Goal: Task Accomplishment & Management: Complete application form

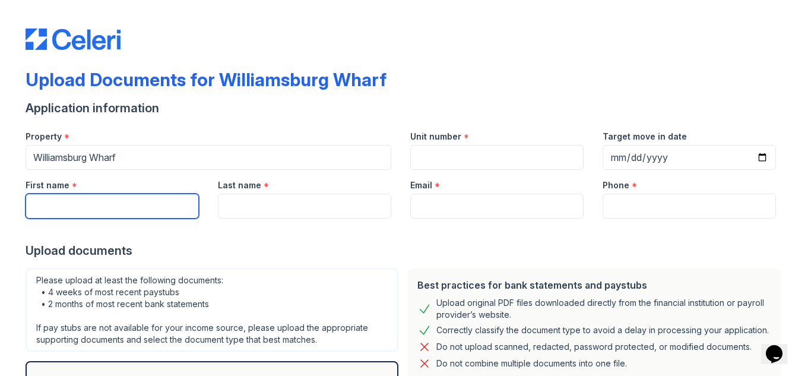
click at [132, 212] on input "First name" at bounding box center [112, 205] width 173 height 25
type input "Pawel"
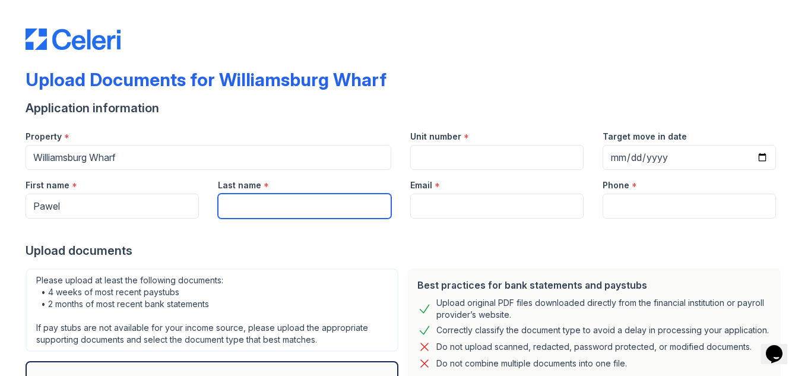
type input "[PERSON_NAME]"
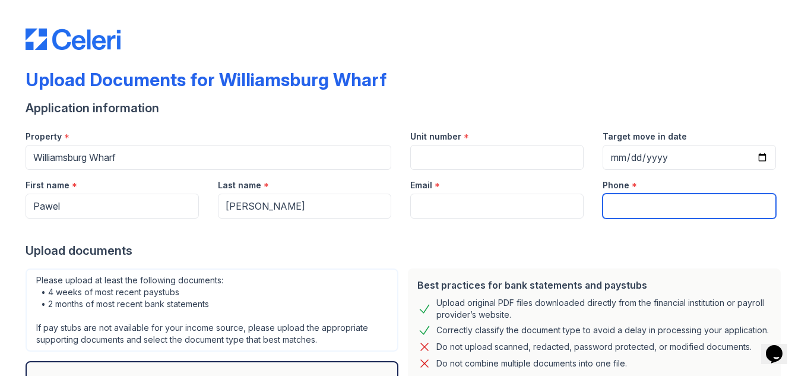
type input "9178460509"
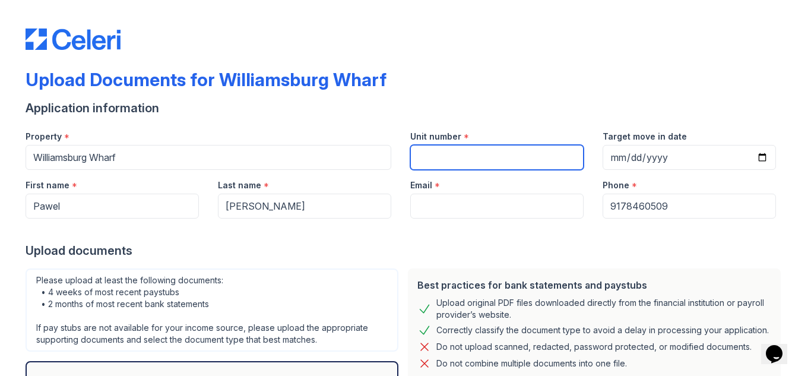
click at [533, 163] on input "Unit number" at bounding box center [496, 157] width 173 height 25
type input "722"
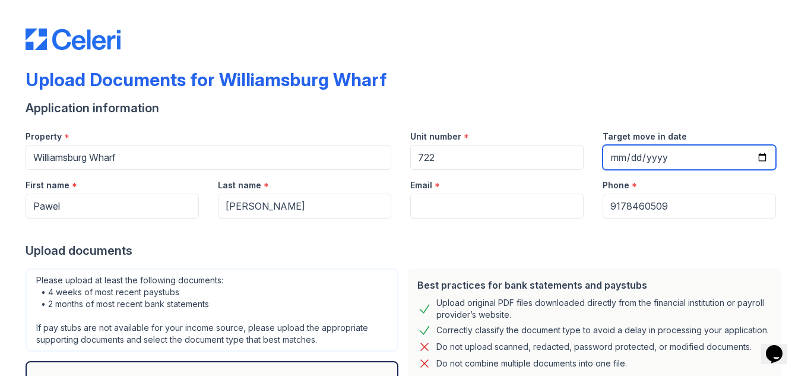
click at [736, 155] on input "Target move in date" at bounding box center [688, 157] width 173 height 25
type input "[DATE]"
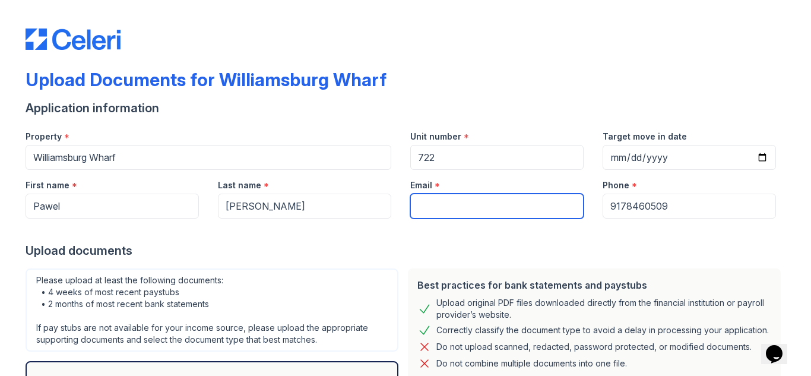
click at [466, 201] on input "Email" at bounding box center [496, 205] width 173 height 25
type input "[EMAIL_ADDRESS][DOMAIN_NAME]"
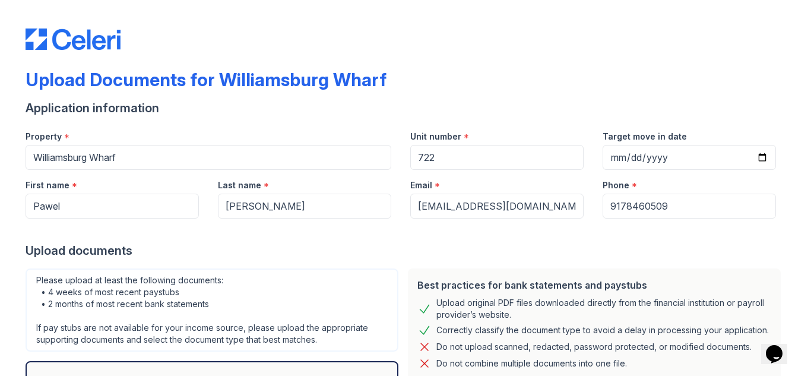
click at [331, 270] on div "Please upload at least the following documents: • 4 weeks of most recent paystu…" at bounding box center [212, 309] width 373 height 83
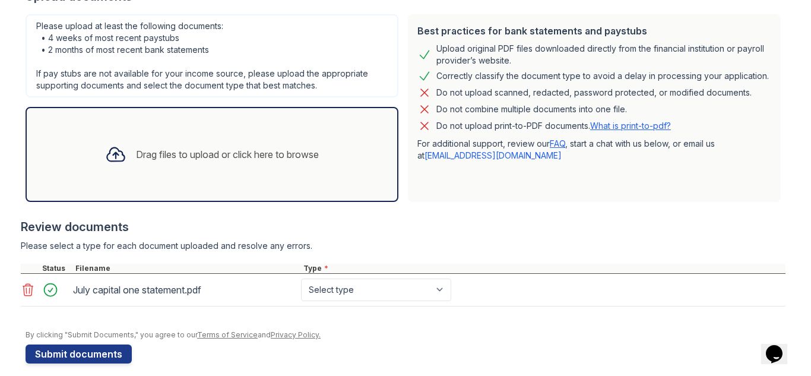
scroll to position [265, 0]
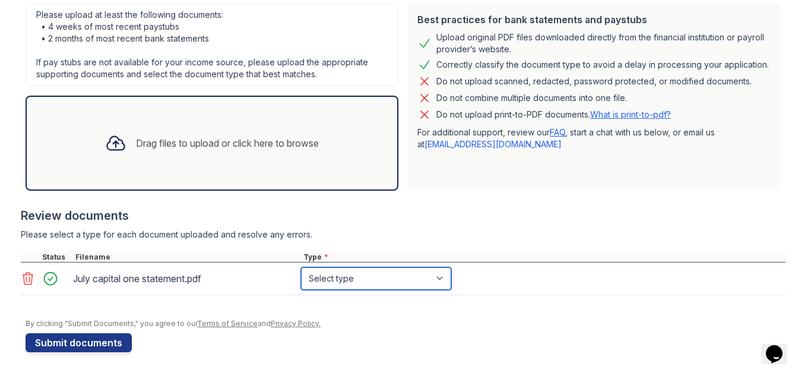
click at [436, 280] on select "Select type Paystub Bank Statement Offer Letter Tax Documents Benefit Award Let…" at bounding box center [376, 278] width 150 height 23
select select "bank_statement"
click at [301, 267] on select "Select type Paystub Bank Statement Offer Letter Tax Documents Benefit Award Let…" at bounding box center [376, 278] width 150 height 23
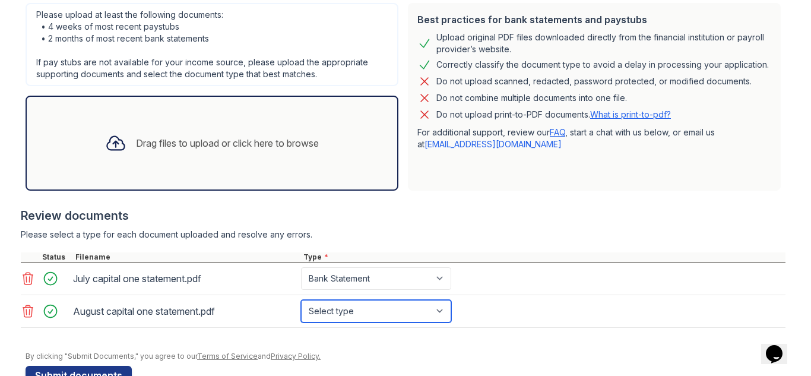
click at [440, 307] on select "Select type Paystub Bank Statement Offer Letter Tax Documents Benefit Award Let…" at bounding box center [376, 311] width 150 height 23
select select "bank_statement"
click at [301, 300] on select "Select type Paystub Bank Statement Offer Letter Tax Documents Benefit Award Let…" at bounding box center [376, 311] width 150 height 23
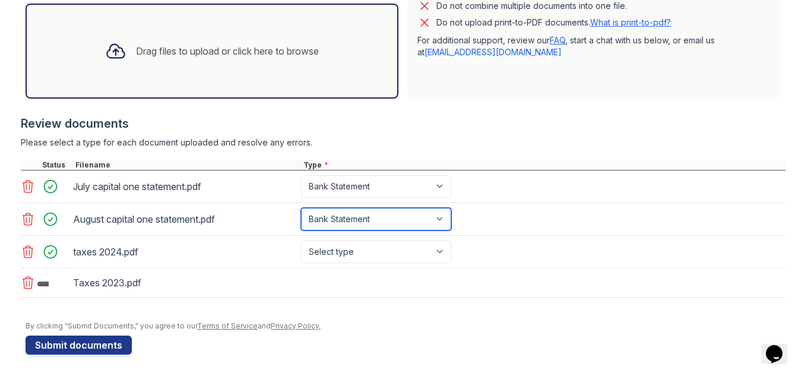
scroll to position [360, 0]
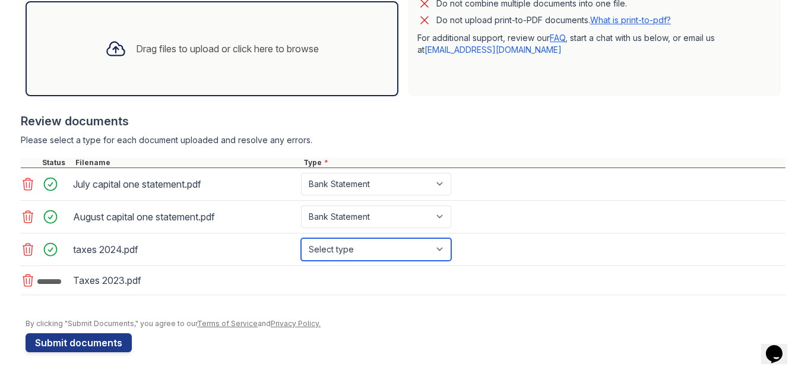
click at [439, 247] on select "Select type Paystub Bank Statement Offer Letter Tax Documents Benefit Award Let…" at bounding box center [376, 249] width 150 height 23
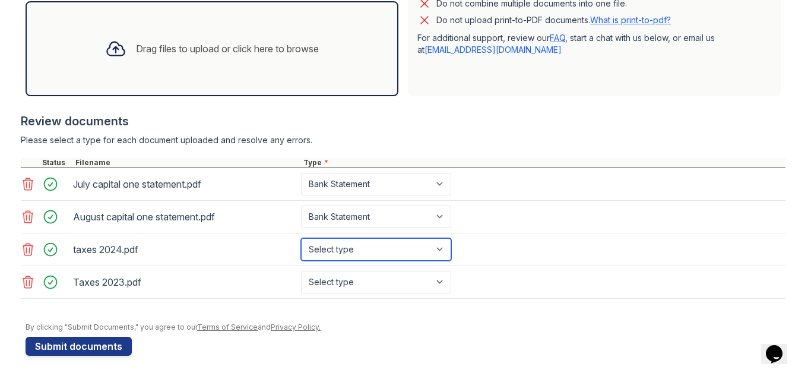
select select "tax_documents"
click at [301, 238] on select "Select type Paystub Bank Statement Offer Letter Tax Documents Benefit Award Let…" at bounding box center [376, 249] width 150 height 23
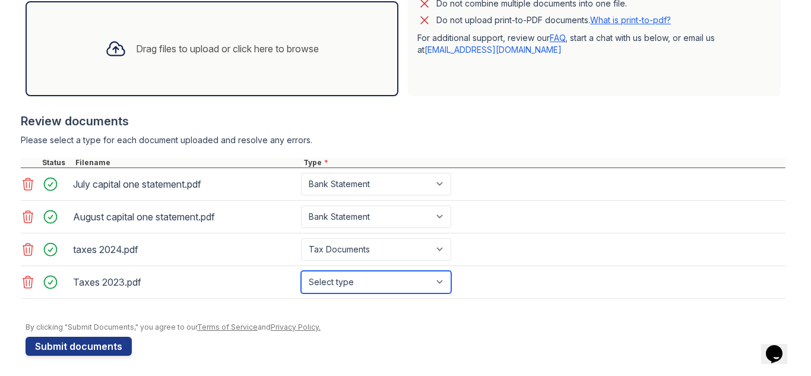
click at [439, 281] on select "Select type Paystub Bank Statement Offer Letter Tax Documents Benefit Award Let…" at bounding box center [376, 282] width 150 height 23
select select "tax_documents"
click at [301, 271] on select "Select type Paystub Bank Statement Offer Letter Tax Documents Benefit Award Let…" at bounding box center [376, 282] width 150 height 23
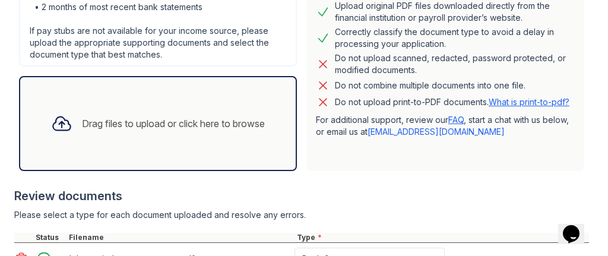
scroll to position [538, 0]
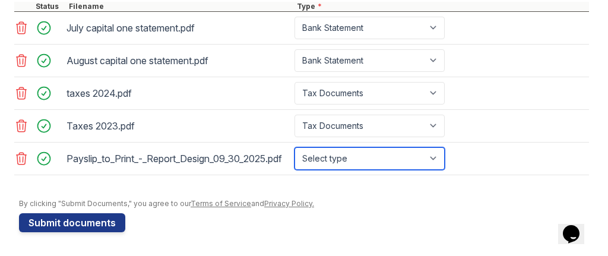
click at [436, 153] on select "Select type Paystub Bank Statement Offer Letter Tax Documents Benefit Award Let…" at bounding box center [369, 158] width 150 height 23
select select "paystub"
click at [294, 147] on select "Select type Paystub Bank Statement Offer Letter Tax Documents Benefit Award Let…" at bounding box center [369, 158] width 150 height 23
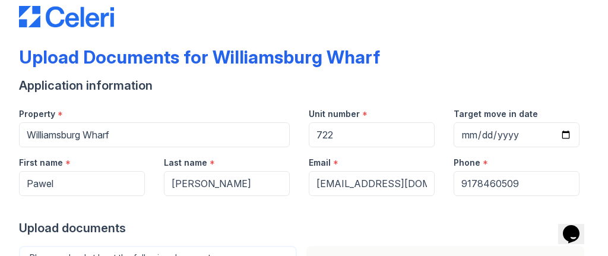
scroll to position [0, 0]
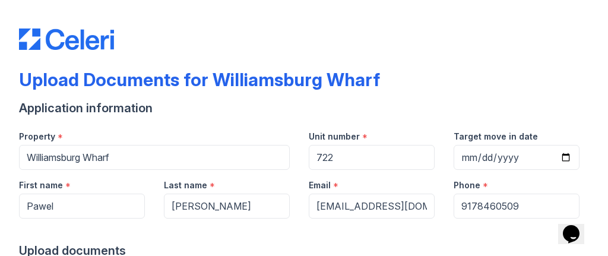
drag, startPoint x: 100, startPoint y: 119, endPoint x: 120, endPoint y: 126, distance: 21.8
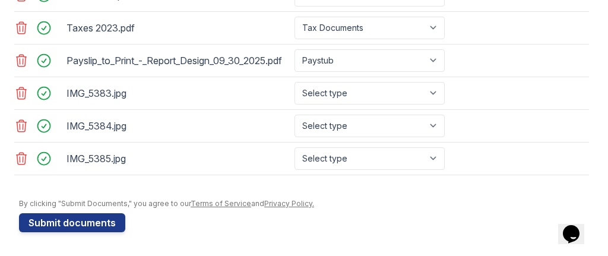
scroll to position [636, 0]
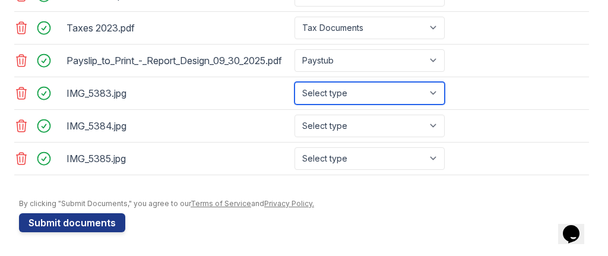
click at [439, 93] on select "Select type Paystub Bank Statement Offer Letter Tax Documents Benefit Award Let…" at bounding box center [369, 93] width 150 height 23
select select "paystub"
click at [294, 82] on select "Select type Paystub Bank Statement Offer Letter Tax Documents Benefit Award Let…" at bounding box center [369, 93] width 150 height 23
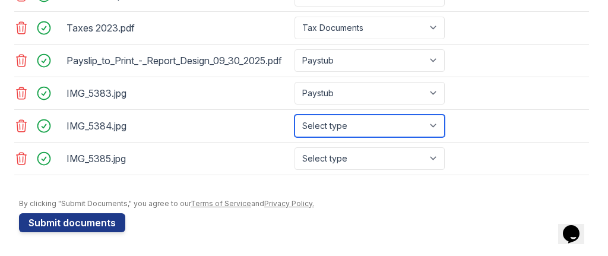
click at [436, 123] on select "Select type Paystub Bank Statement Offer Letter Tax Documents Benefit Award Let…" at bounding box center [369, 126] width 150 height 23
select select "paystub"
click at [294, 115] on select "Select type Paystub Bank Statement Offer Letter Tax Documents Benefit Award Let…" at bounding box center [369, 126] width 150 height 23
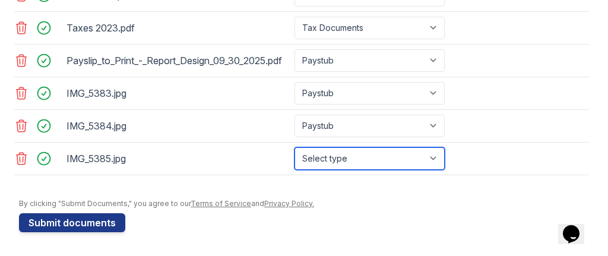
click at [430, 157] on select "Select type Paystub Bank Statement Offer Letter Tax Documents Benefit Award Let…" at bounding box center [369, 158] width 150 height 23
select select "paystub"
click at [294, 147] on select "Select type Paystub Bank Statement Offer Letter Tax Documents Benefit Award Let…" at bounding box center [369, 158] width 150 height 23
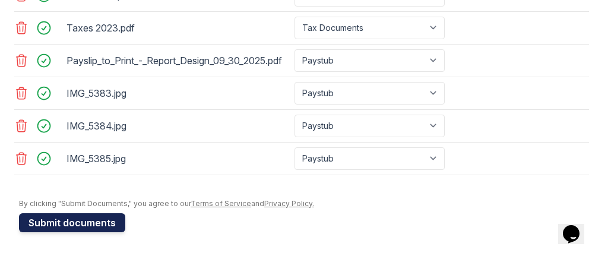
click at [84, 225] on button "Submit documents" at bounding box center [72, 222] width 106 height 19
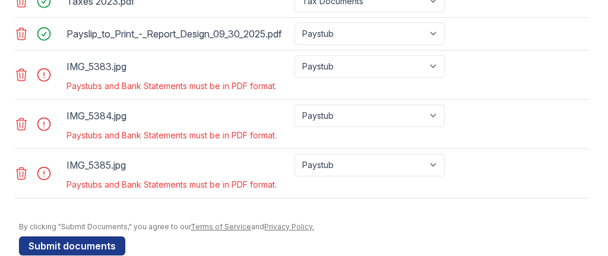
scroll to position [712, 0]
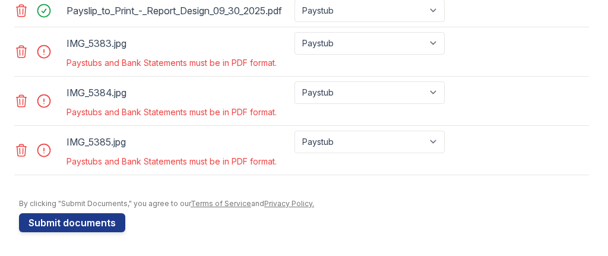
click at [18, 157] on icon at bounding box center [21, 150] width 14 height 14
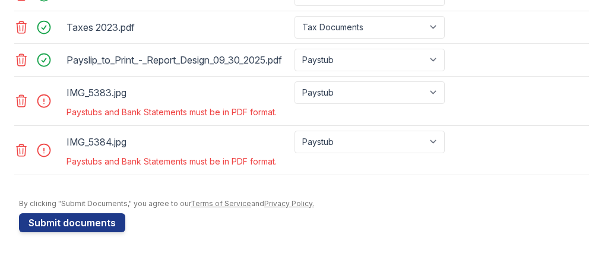
click at [21, 97] on icon at bounding box center [22, 101] width 10 height 12
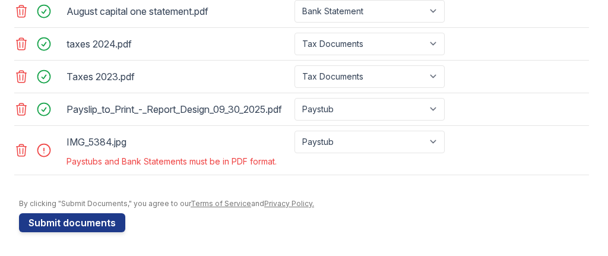
click at [18, 148] on icon at bounding box center [21, 150] width 14 height 14
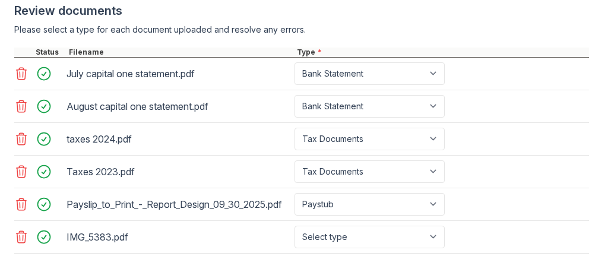
scroll to position [666, 0]
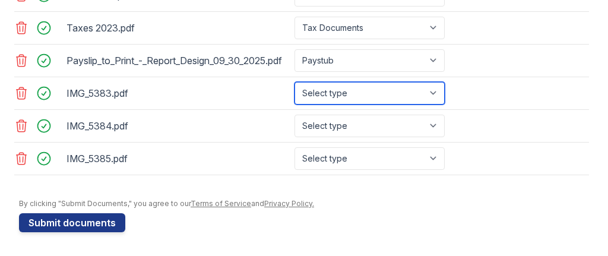
click at [435, 96] on select "Select type Paystub Bank Statement Offer Letter Tax Documents Benefit Award Let…" at bounding box center [369, 93] width 150 height 23
select select "paystub"
click at [294, 85] on select "Select type Paystub Bank Statement Offer Letter Tax Documents Benefit Award Let…" at bounding box center [369, 93] width 150 height 23
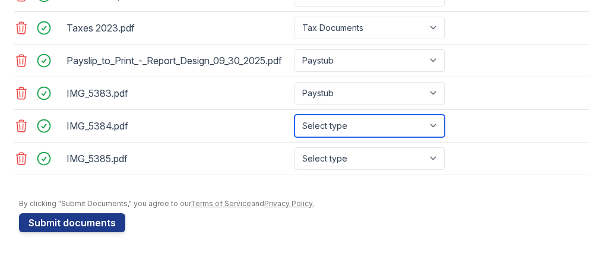
drag, startPoint x: 433, startPoint y: 131, endPoint x: 421, endPoint y: 139, distance: 15.3
click at [433, 131] on select "Select type Paystub Bank Statement Offer Letter Tax Documents Benefit Award Let…" at bounding box center [369, 126] width 150 height 23
select select "paystub"
click at [294, 117] on select "Select type Paystub Bank Statement Offer Letter Tax Documents Benefit Award Let…" at bounding box center [369, 126] width 150 height 23
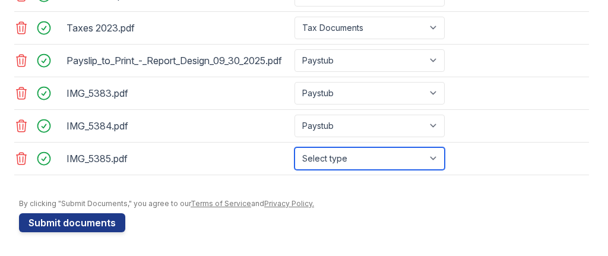
click at [437, 159] on select "Select type Paystub Bank Statement Offer Letter Tax Documents Benefit Award Let…" at bounding box center [369, 158] width 150 height 23
select select "paystub"
click at [294, 150] on select "Select type Paystub Bank Statement Offer Letter Tax Documents Benefit Award Let…" at bounding box center [369, 158] width 150 height 23
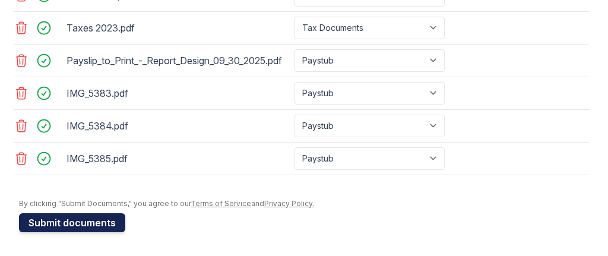
click at [70, 224] on button "Submit documents" at bounding box center [72, 222] width 106 height 19
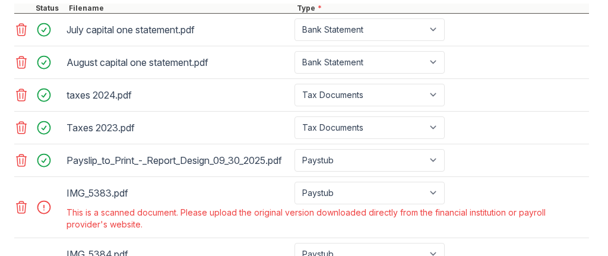
scroll to position [653, 0]
